Goal: Information Seeking & Learning: Learn about a topic

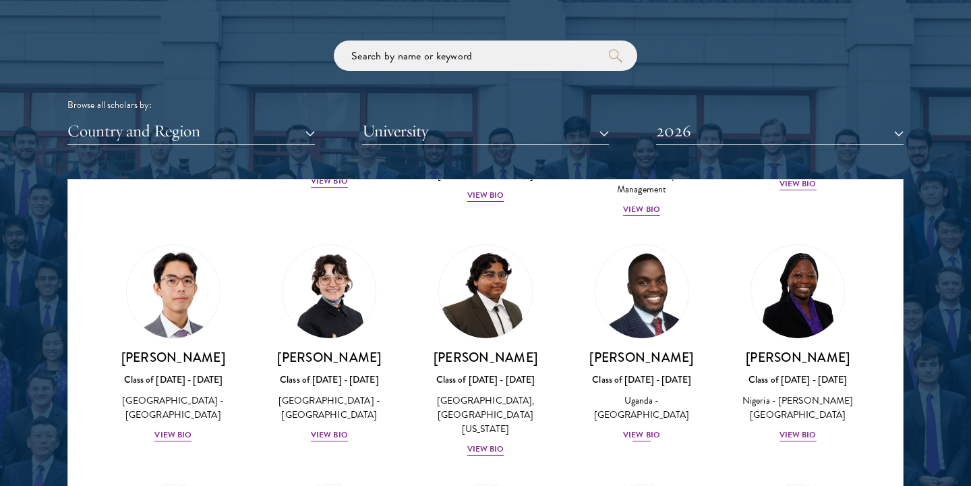
scroll to position [263, 0]
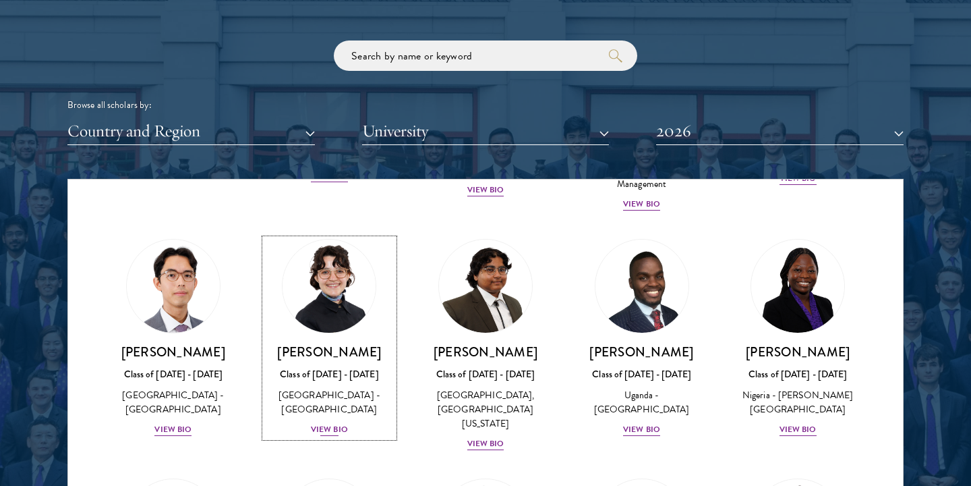
click at [333, 423] on div "View Bio" at bounding box center [329, 429] width 37 height 13
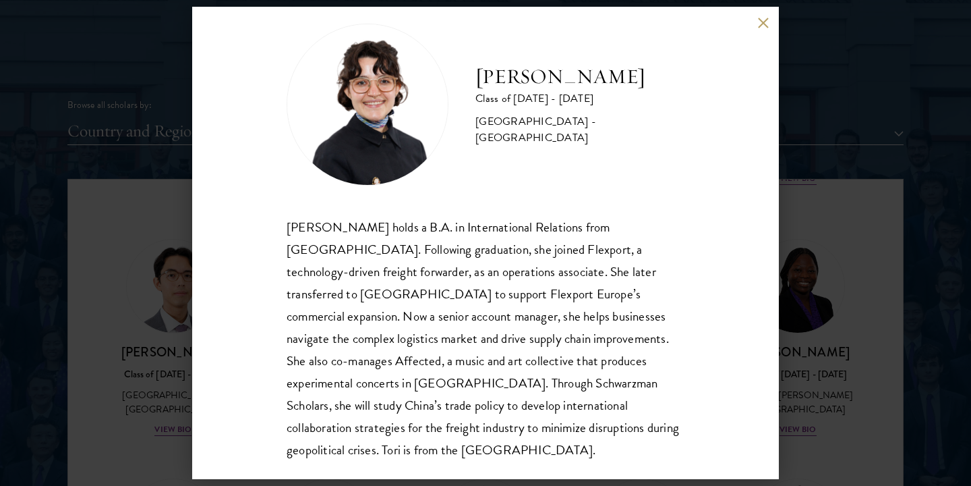
scroll to position [23, 0]
click at [762, 27] on button at bounding box center [762, 22] width 11 height 11
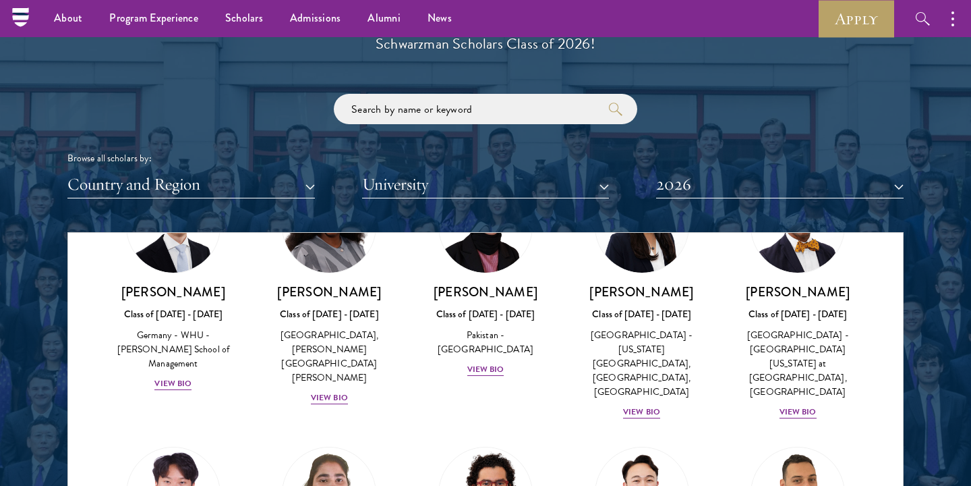
scroll to position [2711, 0]
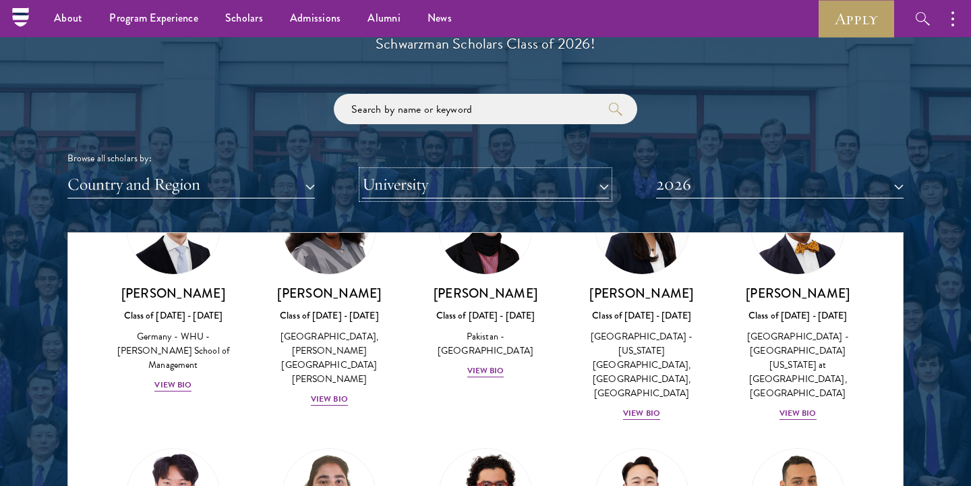
click at [461, 181] on button "University" at bounding box center [486, 185] width 248 height 28
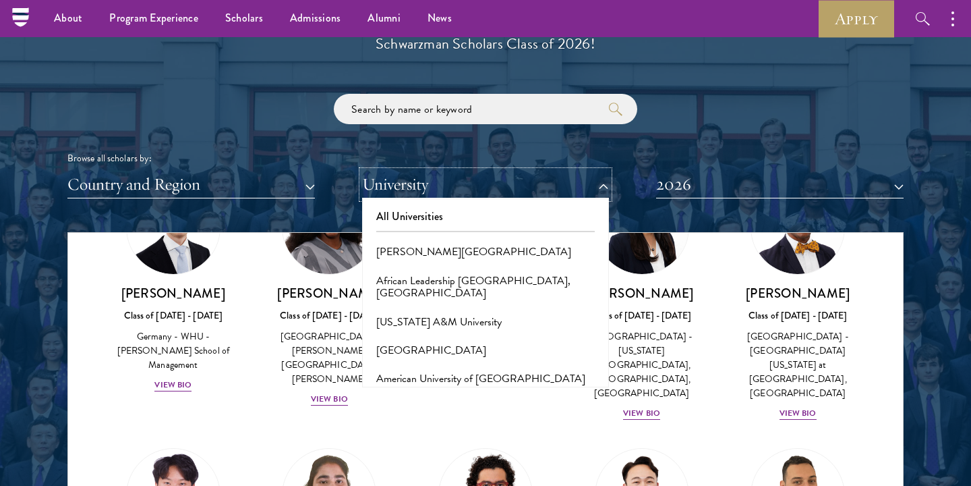
click at [461, 181] on button "University" at bounding box center [486, 185] width 248 height 28
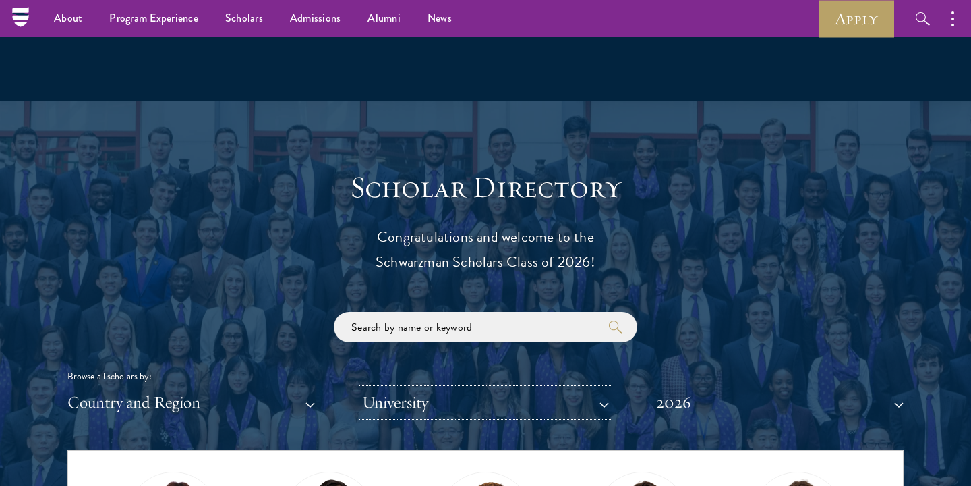
scroll to position [1330, 0]
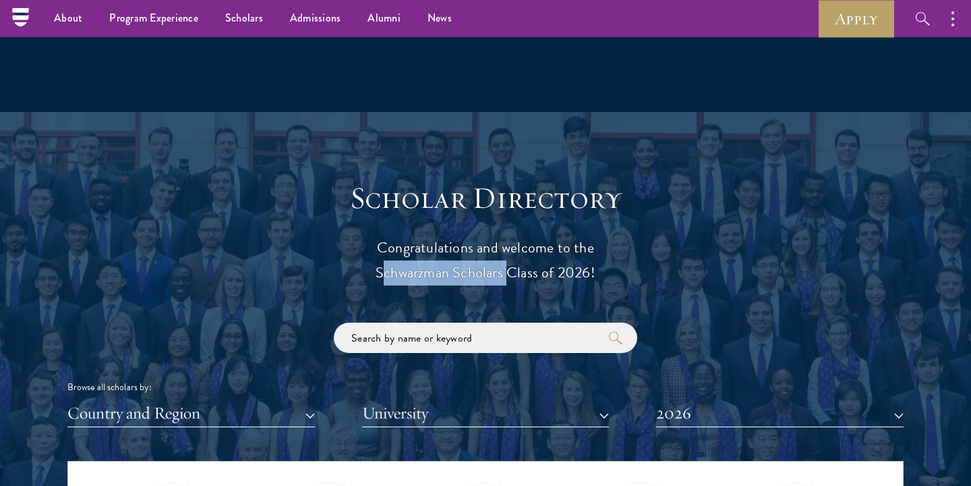
drag, startPoint x: 375, startPoint y: 267, endPoint x: 503, endPoint y: 281, distance: 128.9
click at [503, 281] on p "Congratulations and welcome to the Schwarzman Scholars Class of 2026!" at bounding box center [486, 260] width 418 height 50
copy p "Schwarzman Scholars"
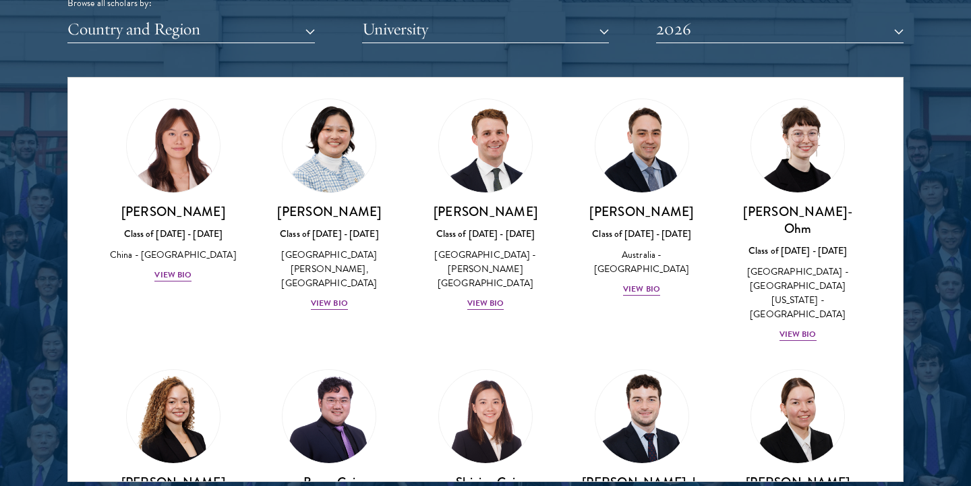
scroll to position [1313, 0]
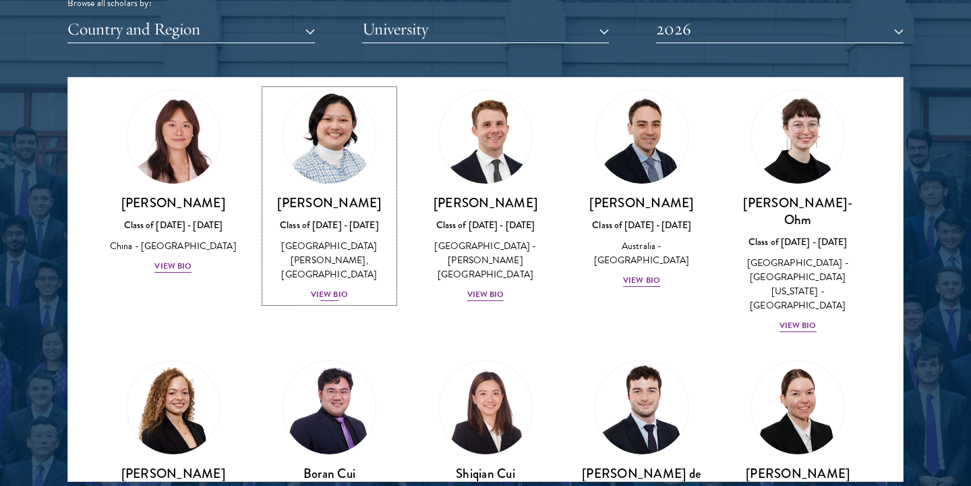
click at [326, 288] on div "View Bio" at bounding box center [329, 294] width 37 height 13
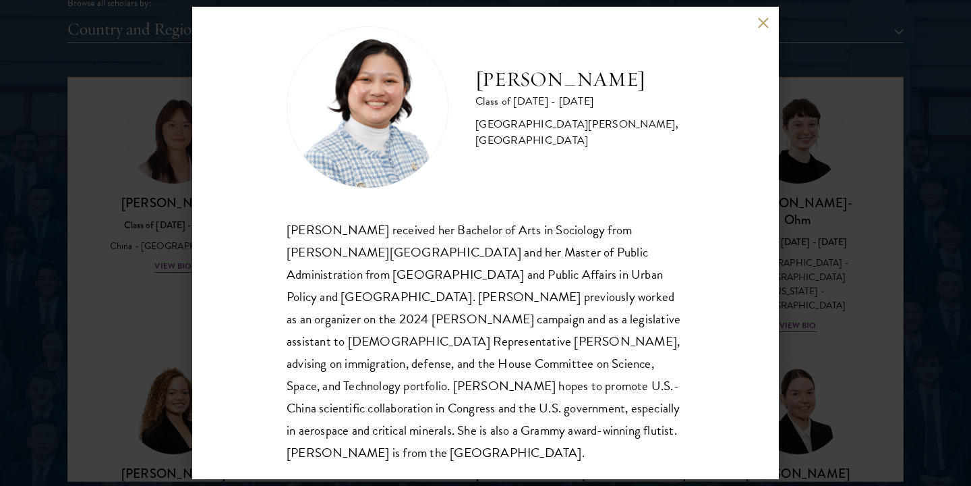
scroll to position [24, 0]
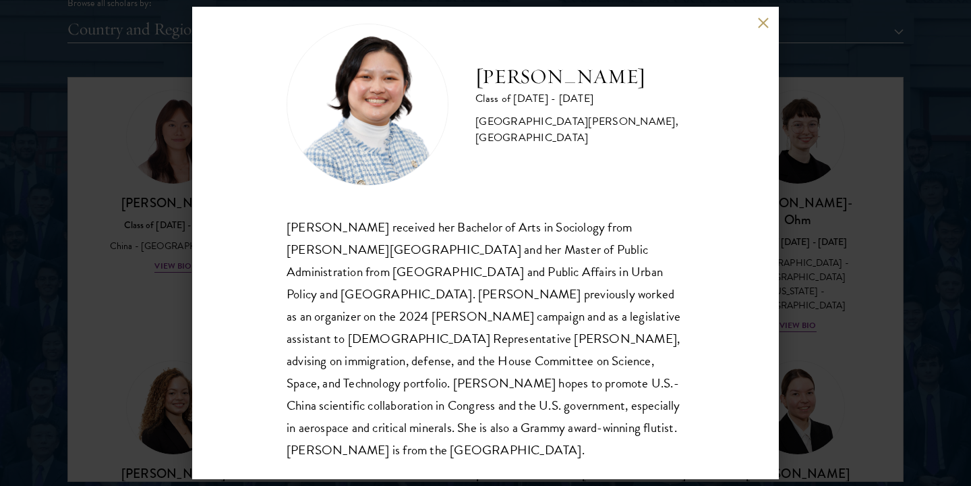
click at [762, 25] on button at bounding box center [762, 22] width 11 height 11
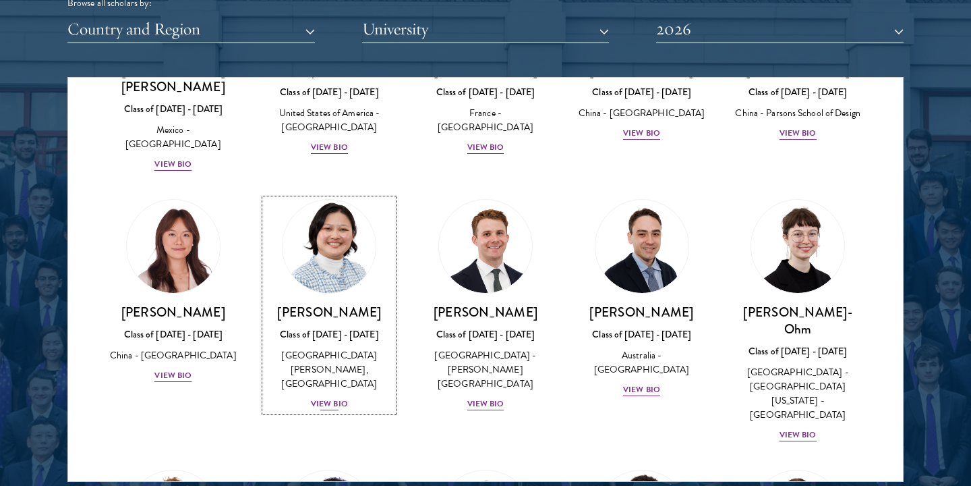
scroll to position [1201, 0]
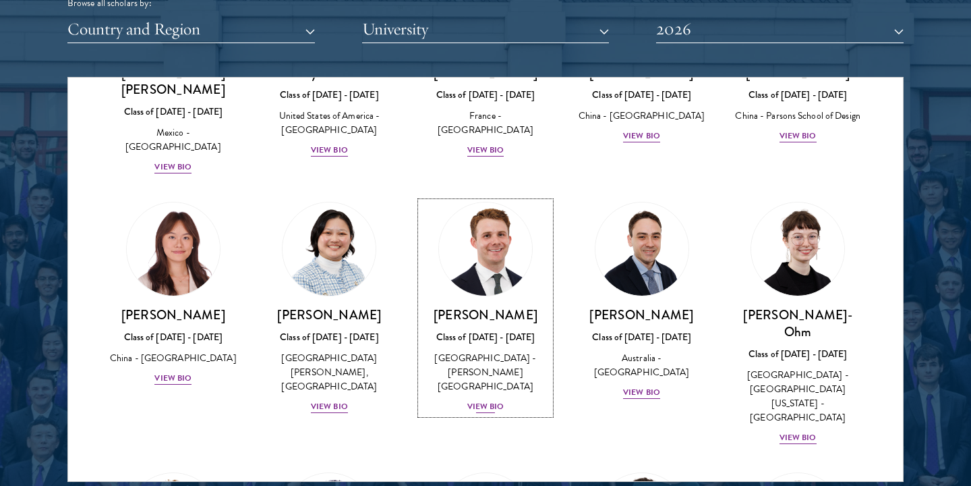
click at [463, 325] on div "[PERSON_NAME] Class of [DATE] - [DATE] [GEOGRAPHIC_DATA] - [PERSON_NAME][GEOGRA…" at bounding box center [486, 360] width 130 height 108
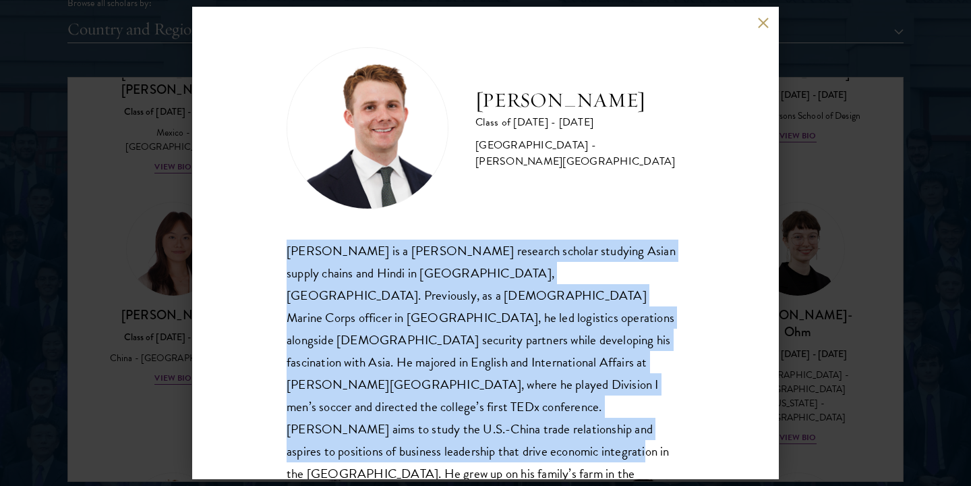
drag, startPoint x: 283, startPoint y: 245, endPoint x: 488, endPoint y: 430, distance: 276.5
click at [488, 430] on div "[PERSON_NAME] Class of [DATE] - [DATE] [GEOGRAPHIC_DATA] - [PERSON_NAME][GEOGRA…" at bounding box center [485, 243] width 587 height 472
copy div "[PERSON_NAME] is a [PERSON_NAME] research scholar studying Asian supply chains …"
click at [763, 22] on button at bounding box center [762, 22] width 11 height 11
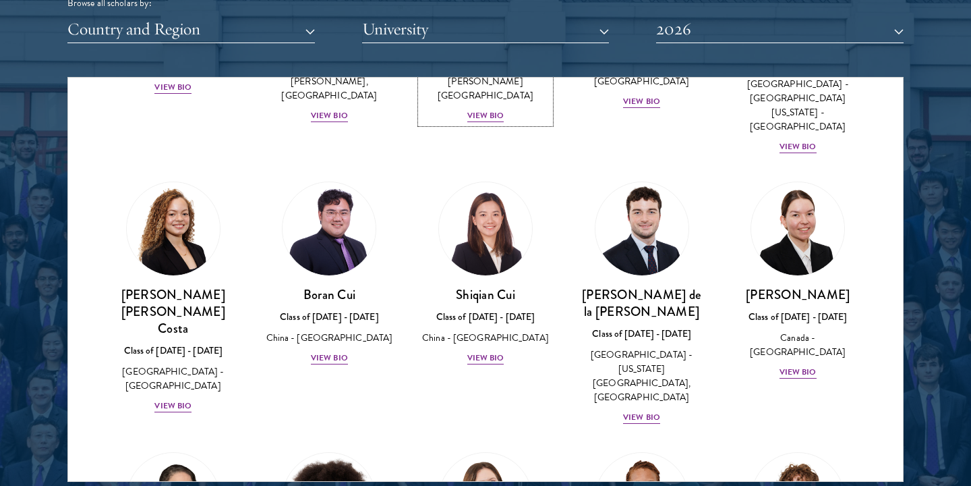
scroll to position [1497, 0]
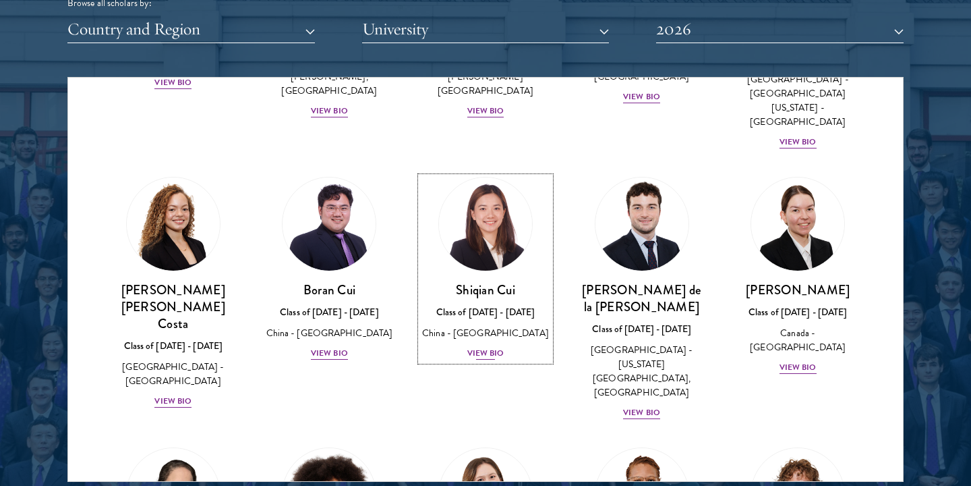
click at [495, 173] on img at bounding box center [485, 224] width 103 height 103
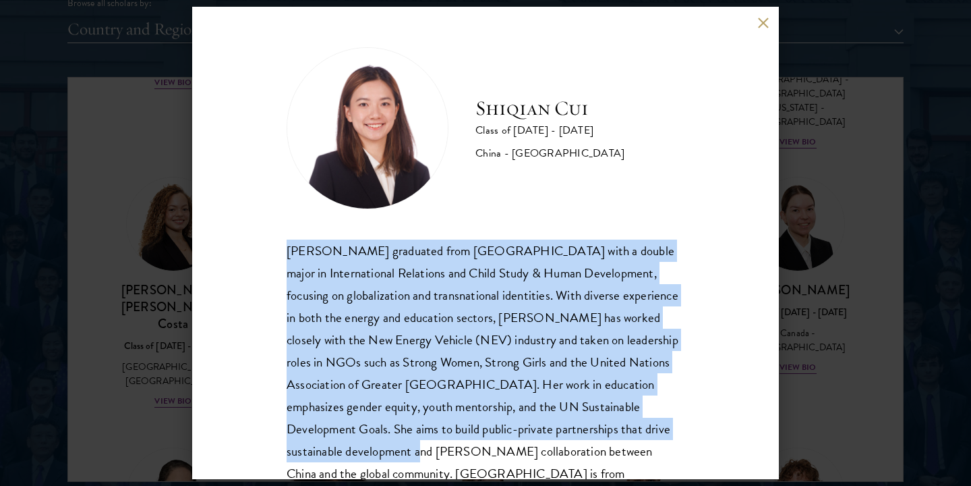
drag, startPoint x: 288, startPoint y: 247, endPoint x: 338, endPoint y: 450, distance: 209.1
click at [338, 450] on div "[PERSON_NAME] graduated from [GEOGRAPHIC_DATA] with a double major in Internati…" at bounding box center [486, 373] width 398 height 268
click at [329, 474] on div "[PERSON_NAME] graduated from [GEOGRAPHIC_DATA] with a double major in Internati…" at bounding box center [486, 373] width 398 height 268
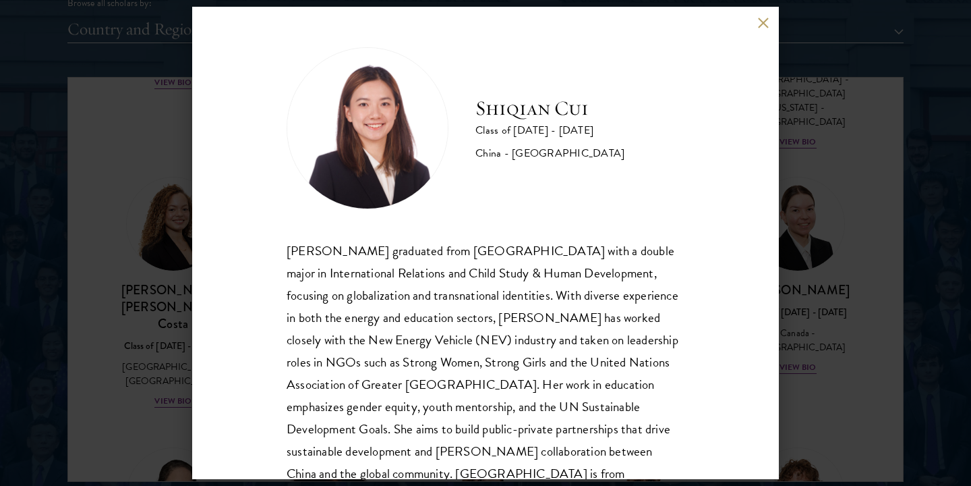
scroll to position [46, 0]
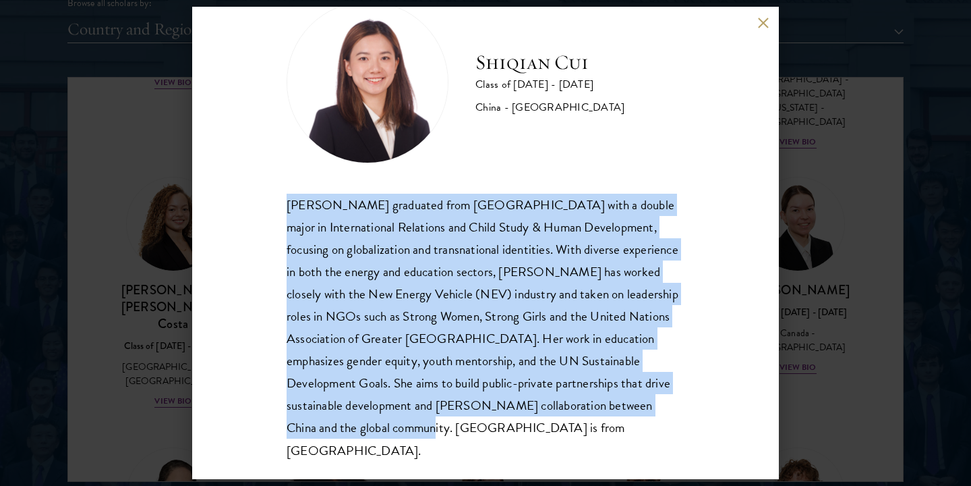
drag, startPoint x: 288, startPoint y: 202, endPoint x: 330, endPoint y: 419, distance: 221.2
click at [330, 419] on div "[PERSON_NAME] graduated from [GEOGRAPHIC_DATA] with a double major in Internati…" at bounding box center [486, 328] width 398 height 268
copy div "[PERSON_NAME] graduated from [GEOGRAPHIC_DATA] with a double major in Internati…"
click at [763, 25] on button at bounding box center [762, 22] width 11 height 11
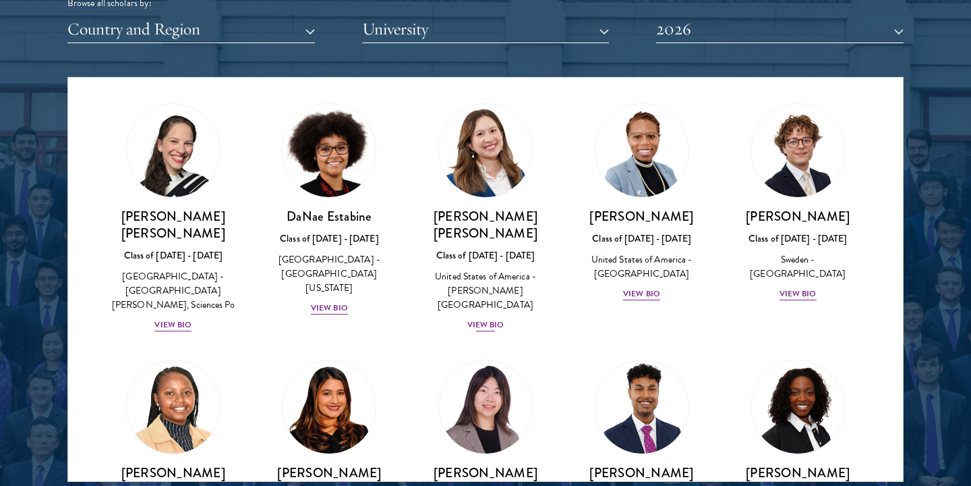
scroll to position [1845, 0]
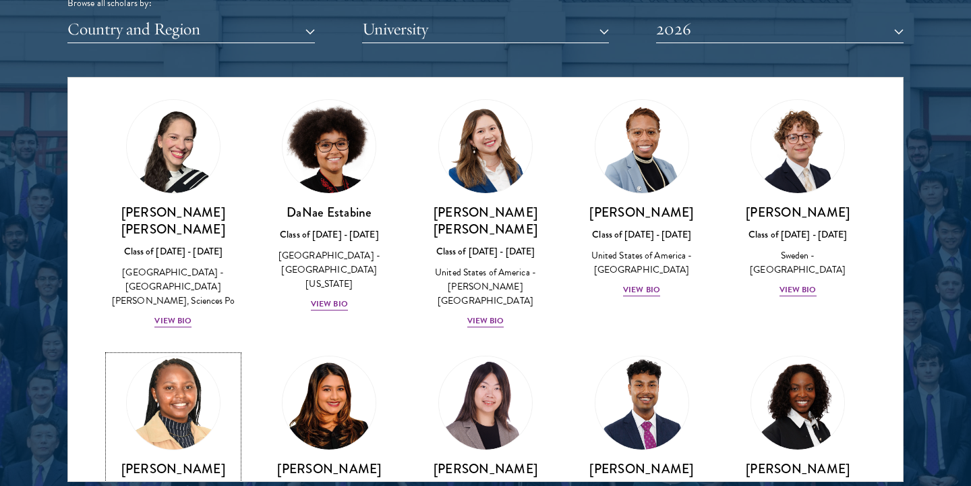
click at [182, 351] on img at bounding box center [173, 402] width 103 height 103
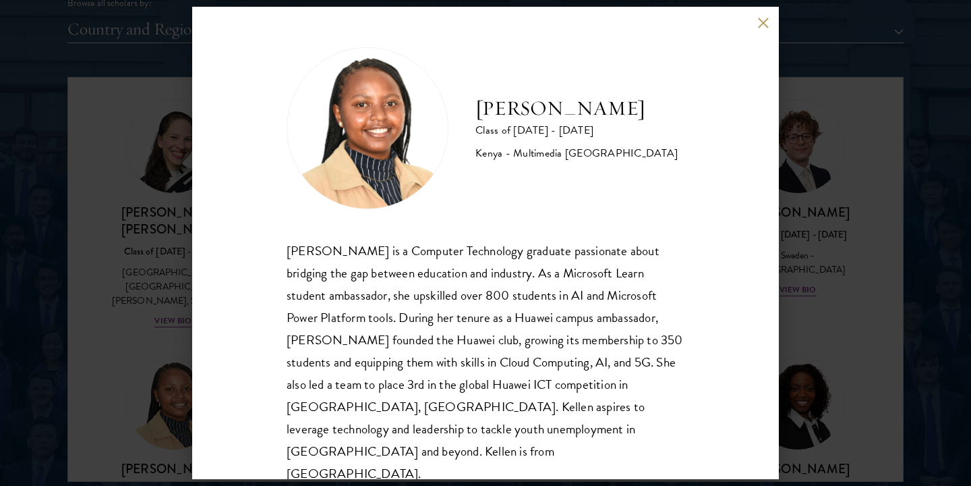
scroll to position [1, 0]
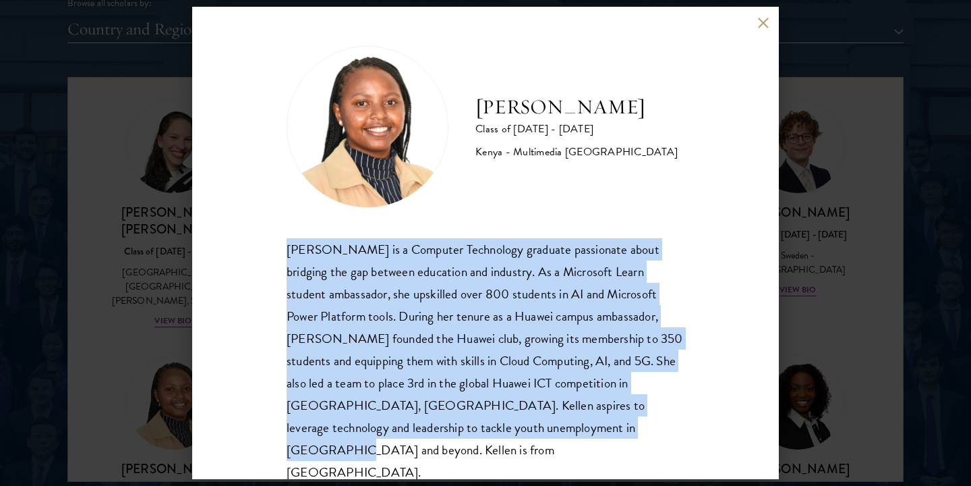
drag, startPoint x: 594, startPoint y: 430, endPoint x: 288, endPoint y: 241, distance: 358.9
click at [288, 241] on div "[PERSON_NAME] is a Computer Technology graduate passionate about bridging the g…" at bounding box center [486, 361] width 398 height 246
copy div "[PERSON_NAME] is a Computer Technology graduate passionate about bridging the g…"
click at [763, 20] on button at bounding box center [762, 22] width 11 height 11
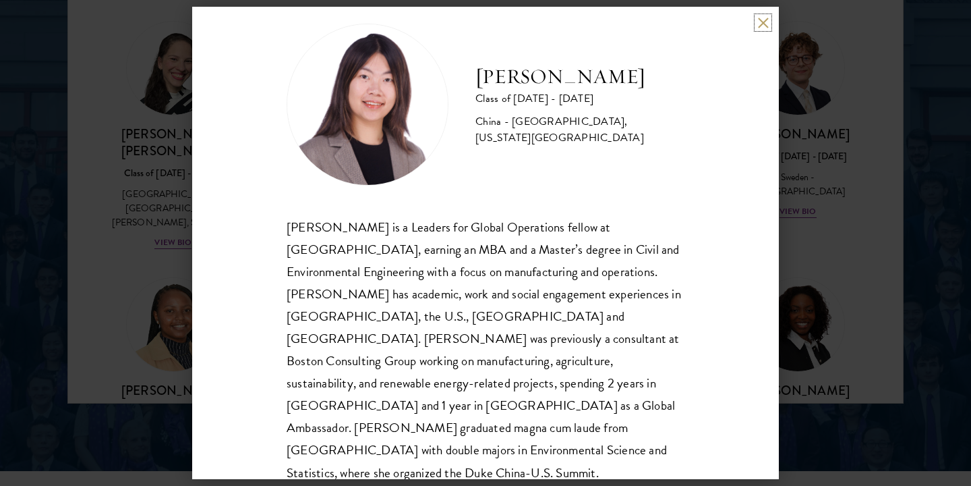
scroll to position [1799, 0]
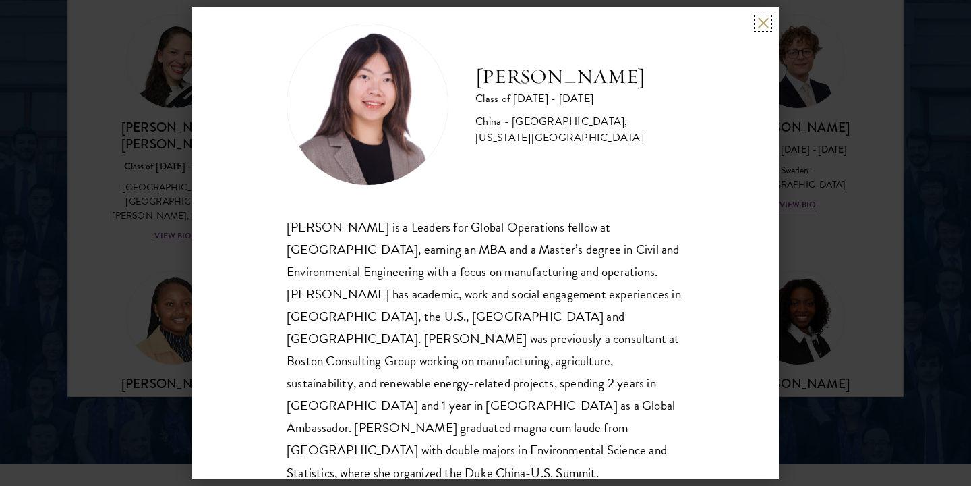
click at [761, 22] on button at bounding box center [762, 22] width 11 height 11
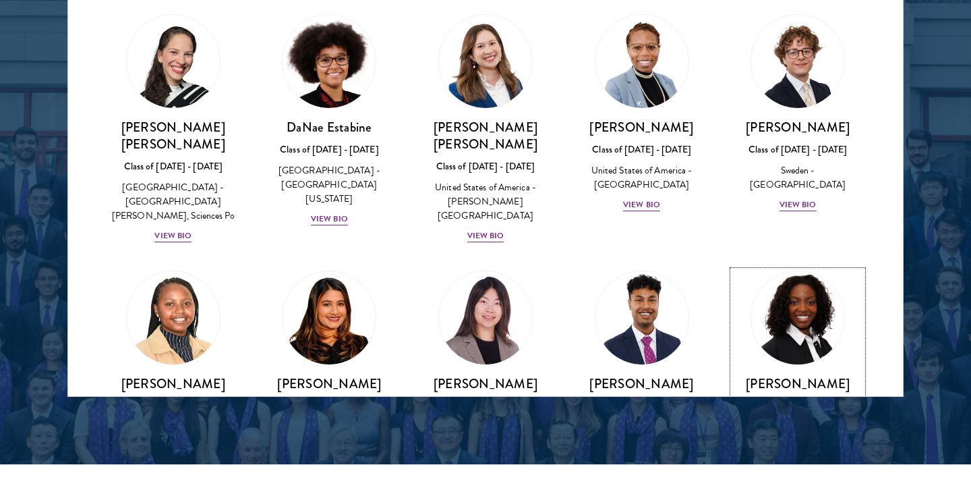
click at [797, 266] on img at bounding box center [798, 317] width 103 height 103
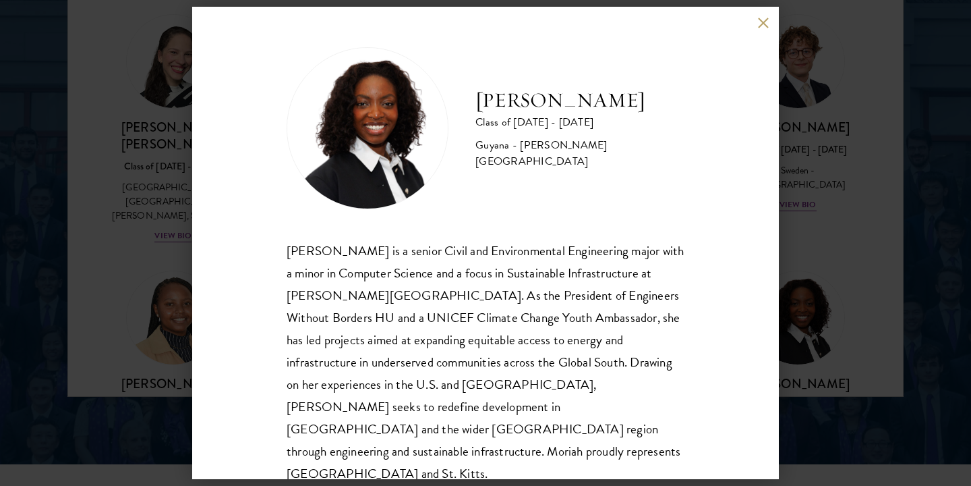
click at [769, 20] on div "[PERSON_NAME] Class of [DATE] - [DATE] [GEOGRAPHIC_DATA] - [PERSON_NAME][GEOGRA…" at bounding box center [485, 243] width 587 height 472
click at [765, 25] on button at bounding box center [762, 22] width 11 height 11
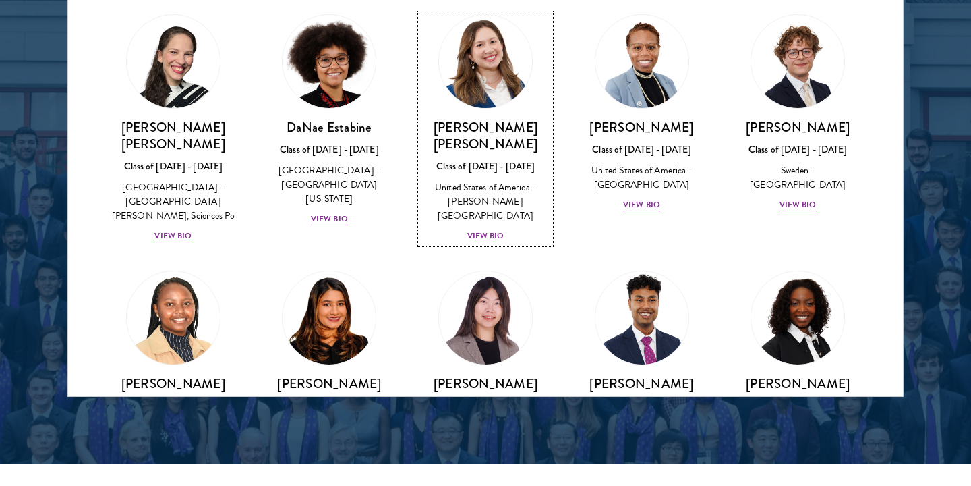
click at [530, 180] on div "United States of America - [PERSON_NAME][GEOGRAPHIC_DATA]" at bounding box center [486, 201] width 130 height 42
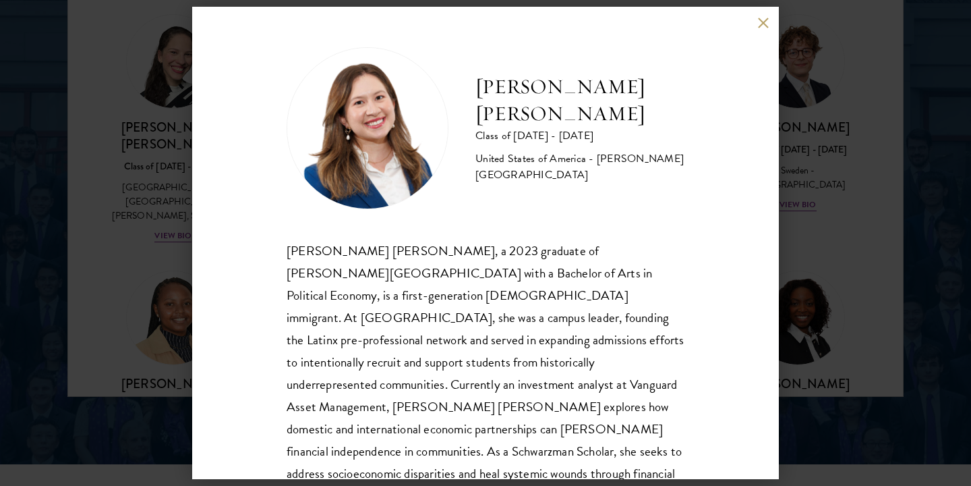
click at [764, 26] on button at bounding box center [762, 22] width 11 height 11
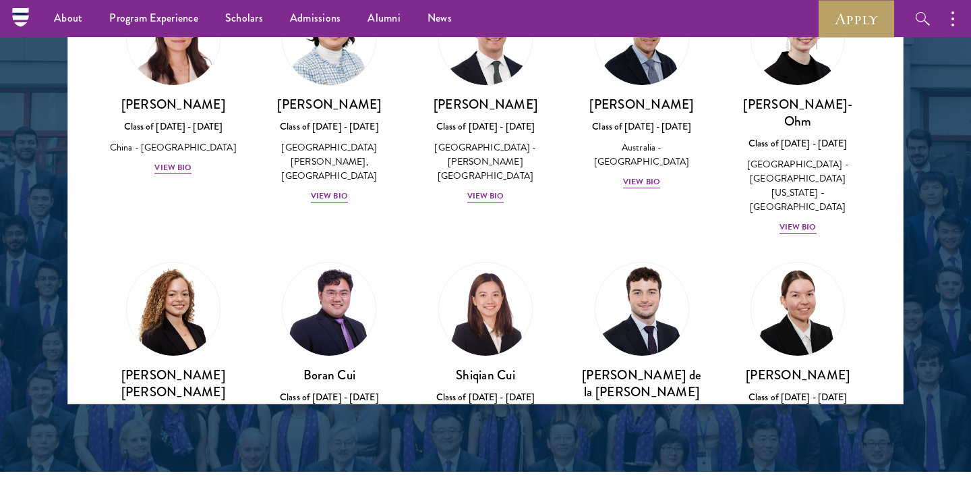
scroll to position [1333, 0]
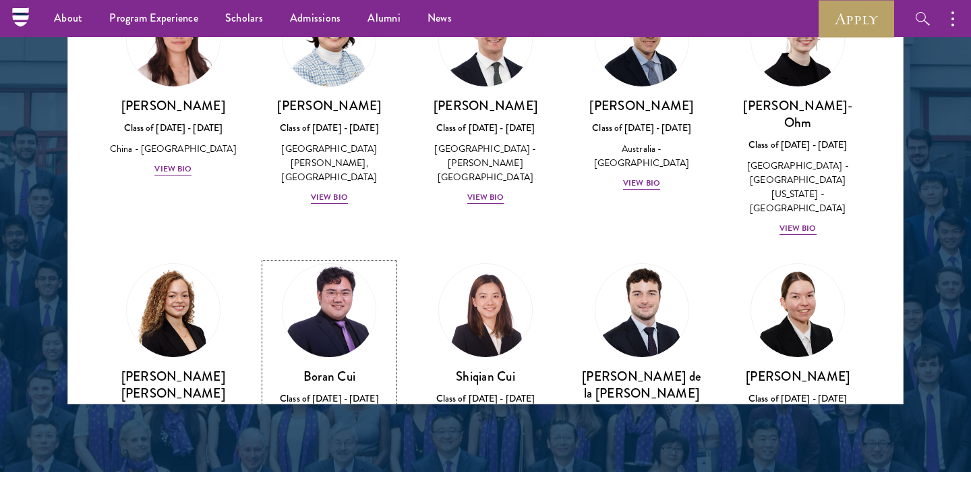
click at [324, 368] on div "[PERSON_NAME] Class of [DATE] - [DATE] [GEOGRAPHIC_DATA] - [GEOGRAPHIC_DATA] Vi…" at bounding box center [330, 408] width 130 height 80
